Goal: Information Seeking & Learning: Find specific fact

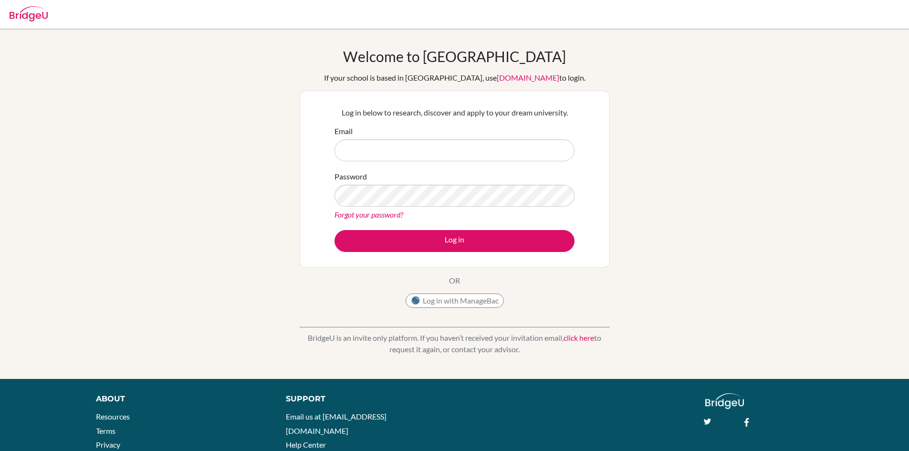
type input "[EMAIL_ADDRESS][DOMAIN_NAME]"
click at [335, 230] on button "Log in" at bounding box center [455, 241] width 240 height 22
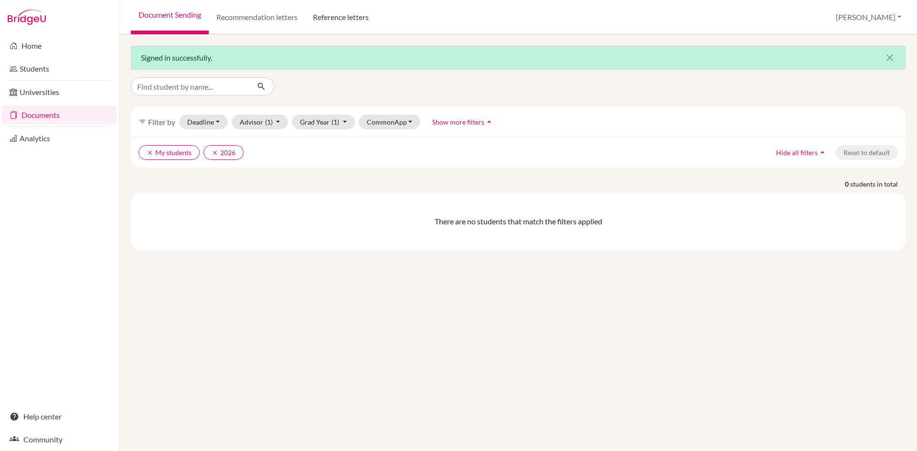
click at [358, 12] on link "Reference letters" at bounding box center [340, 17] width 71 height 34
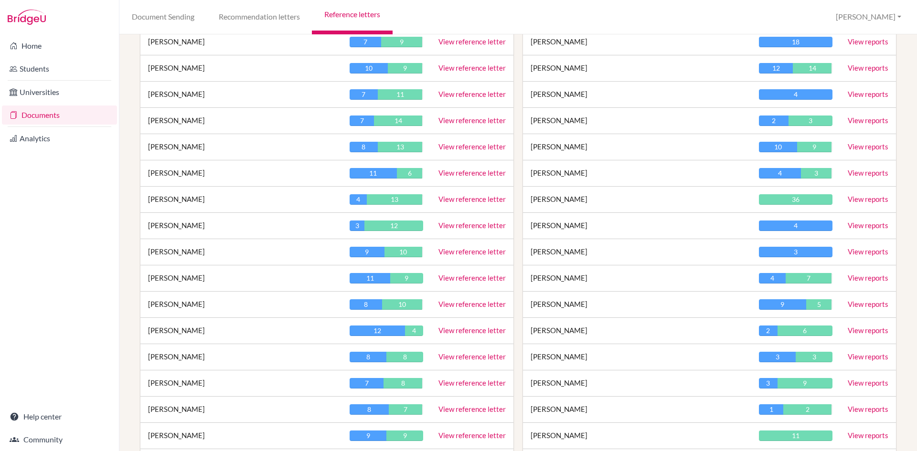
scroll to position [477, 0]
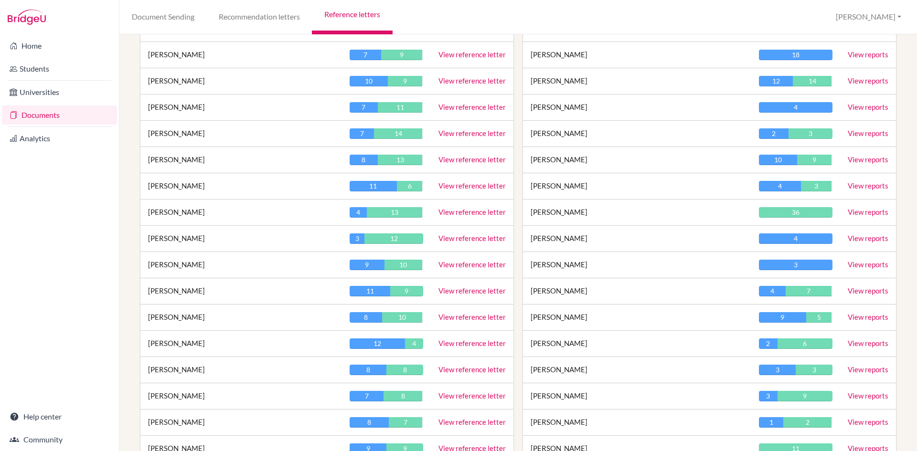
click at [456, 109] on link "View reference letter" at bounding box center [471, 107] width 67 height 9
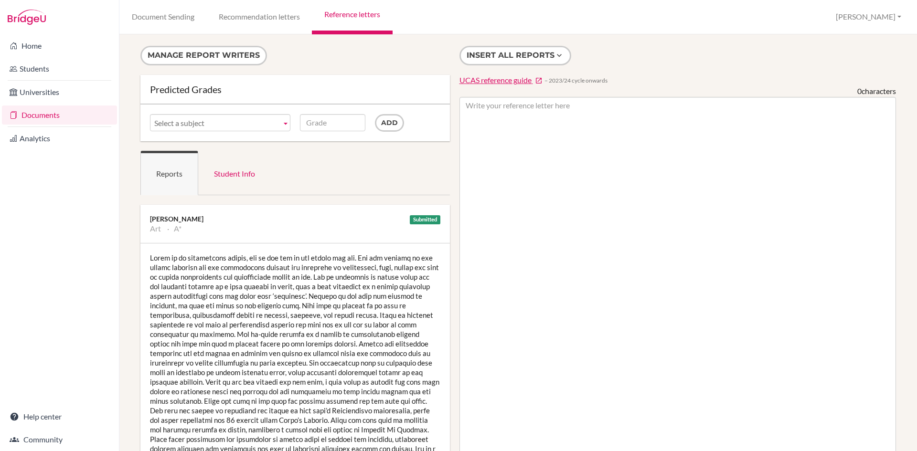
click at [288, 323] on div at bounding box center [294, 357] width 309 height 229
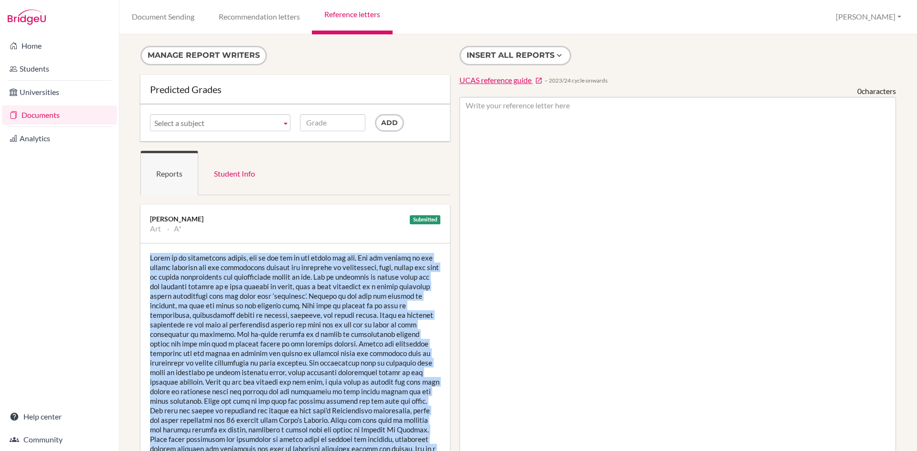
click at [288, 323] on div at bounding box center [294, 357] width 309 height 229
copy div "Grace is an outstanding artist, she is the top of her cohort for art. She has m…"
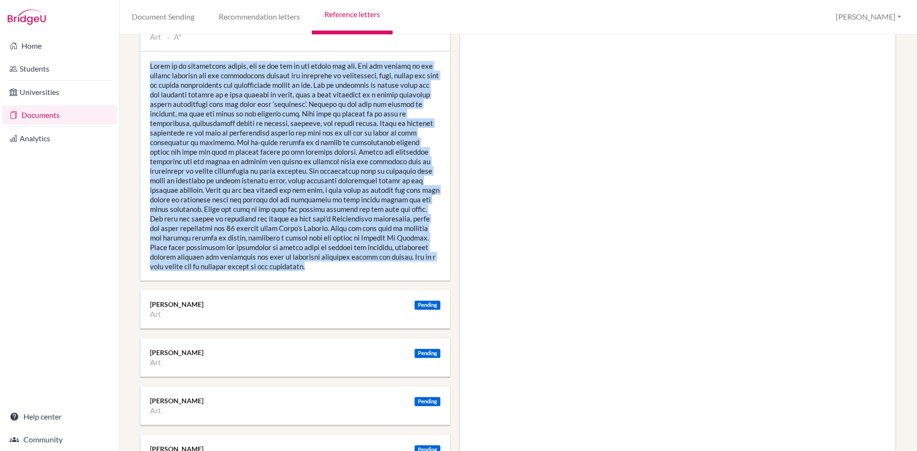
scroll to position [286, 0]
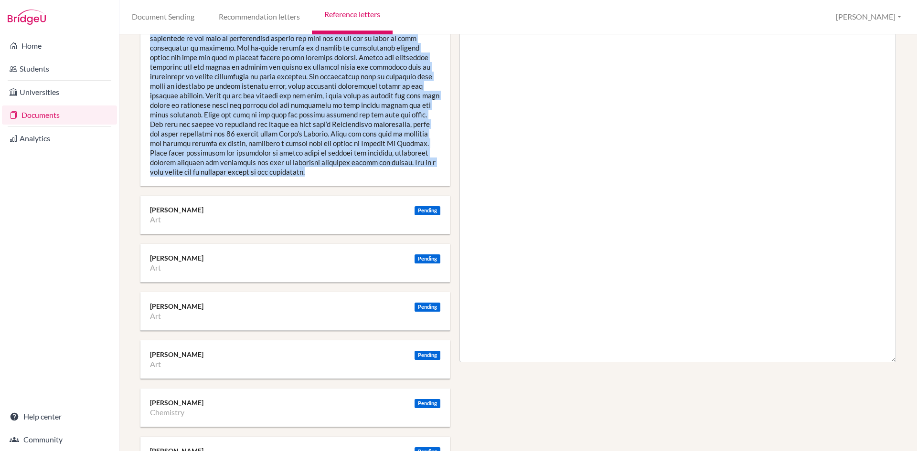
click at [367, 181] on div at bounding box center [294, 71] width 309 height 229
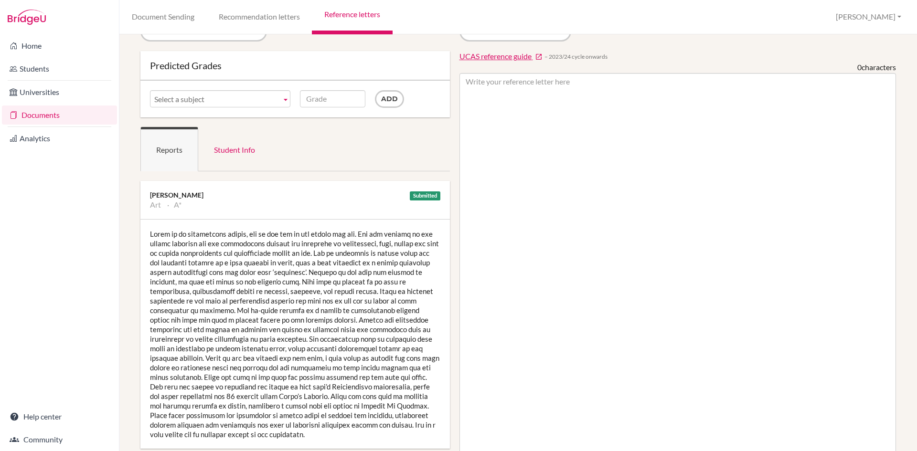
scroll to position [0, 0]
